Goal: Information Seeking & Learning: Find contact information

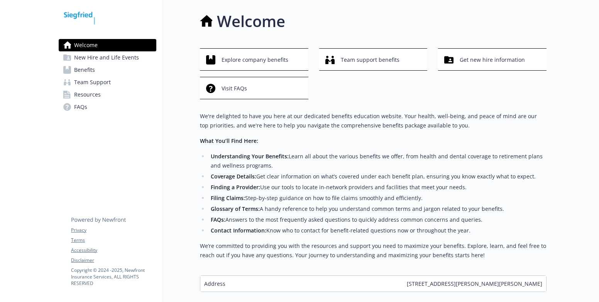
click at [88, 94] on span "Resources" at bounding box center [87, 94] width 27 height 12
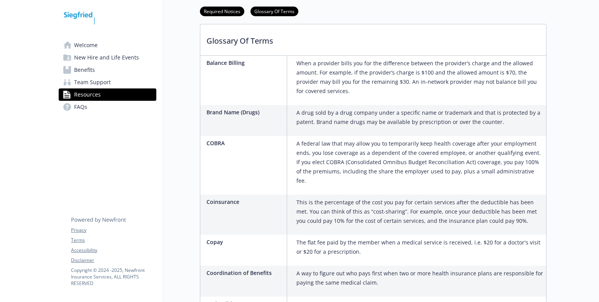
scroll to position [347, 0]
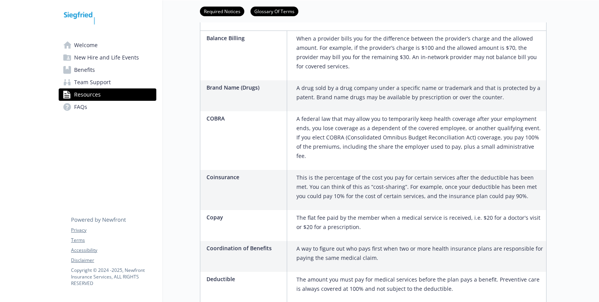
click at [82, 46] on span "Welcome" at bounding box center [86, 45] width 24 height 12
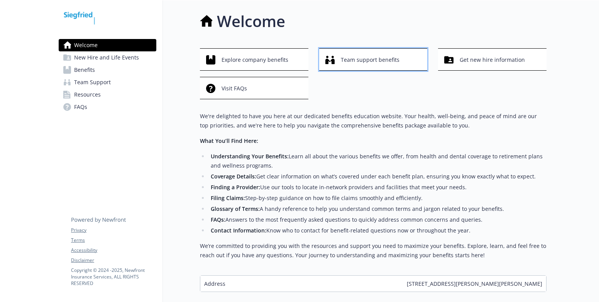
click at [366, 53] on span "Team support benefits" at bounding box center [370, 60] width 59 height 15
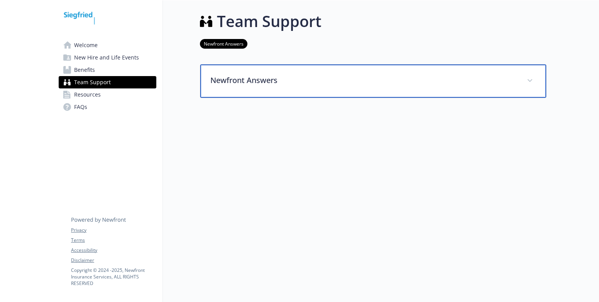
click at [535, 80] on span at bounding box center [530, 81] width 12 height 12
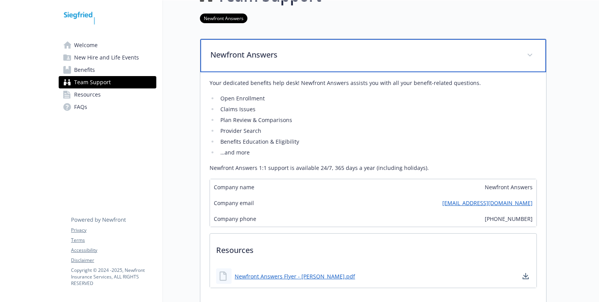
scroll to position [39, 0]
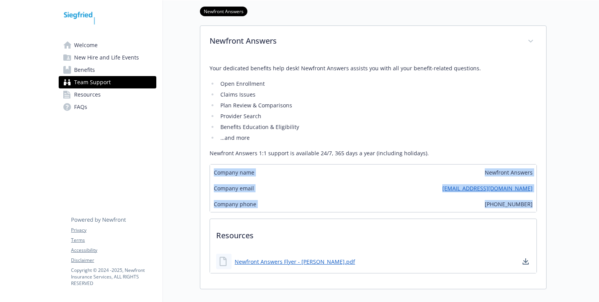
drag, startPoint x: 533, startPoint y: 205, endPoint x: 202, endPoint y: 175, distance: 332.6
click at [202, 175] on div "Your dedicated benefits help desk! Newfront Answers assists you with all your b…" at bounding box center [373, 173] width 346 height 231
copy div "Company name Newfront Answers Company email [EMAIL_ADDRESS][DOMAIN_NAME] Compan…"
drag, startPoint x: 425, startPoint y: 216, endPoint x: 427, endPoint y: 232, distance: 15.5
click at [425, 216] on div "Your dedicated benefits help desk! Newfront Answers assists you with all your b…" at bounding box center [373, 169] width 327 height 222
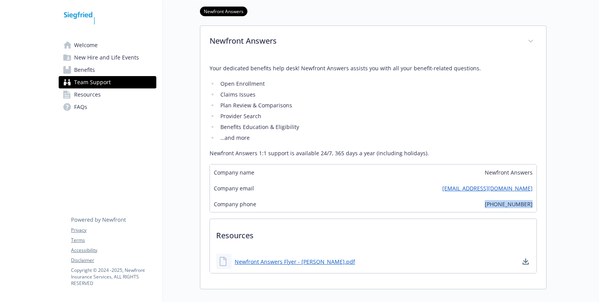
drag, startPoint x: 510, startPoint y: 205, endPoint x: 535, endPoint y: 205, distance: 25.5
click at [535, 205] on div "Company phone [PHONE_NUMBER]" at bounding box center [373, 204] width 327 height 16
copy span "[PHONE_NUMBER]"
